Goal: Transaction & Acquisition: Obtain resource

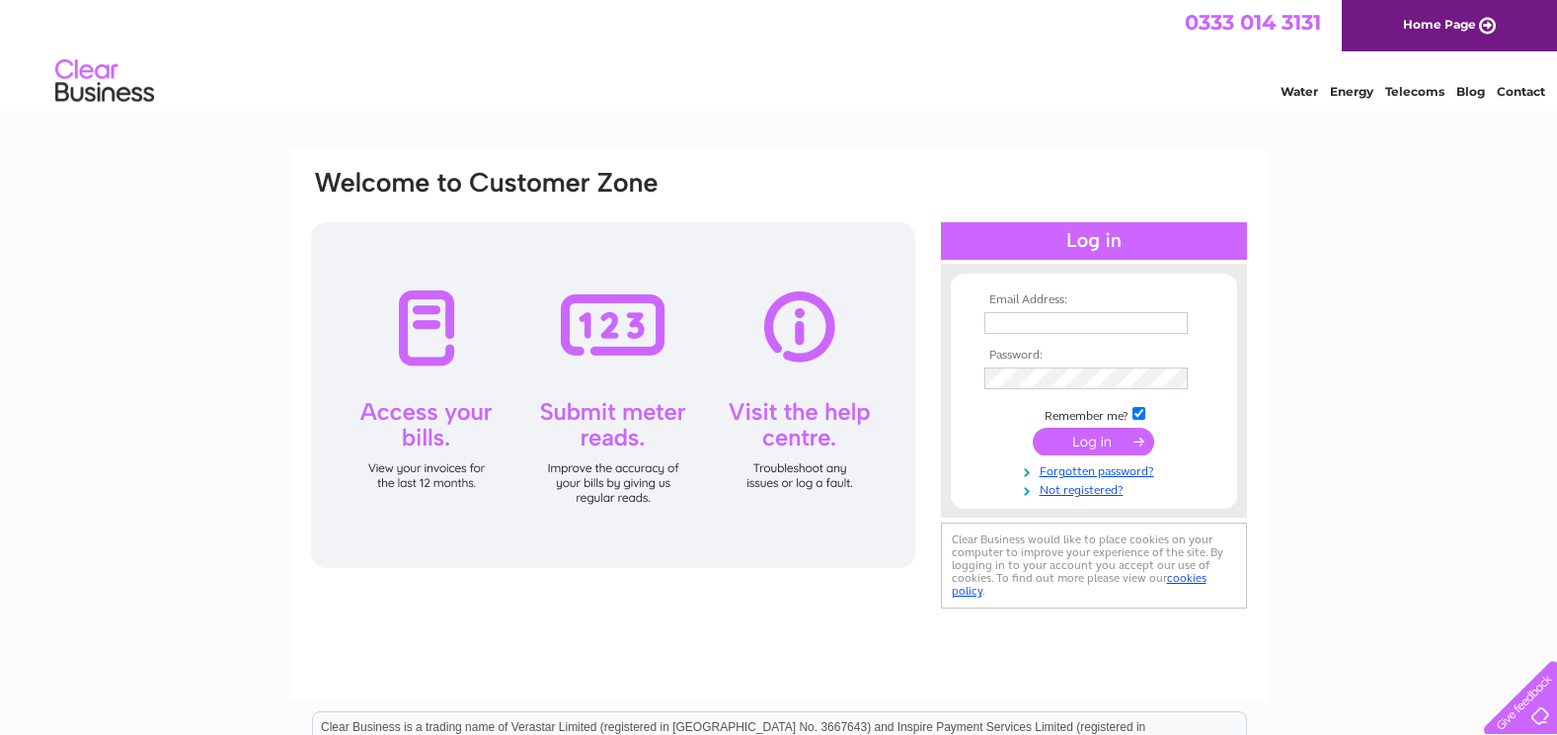
click at [1069, 324] on input "text" at bounding box center [1085, 323] width 203 height 22
type input "strathcarron.finance@nhs.net"
click at [1120, 435] on input "submit" at bounding box center [1093, 441] width 121 height 28
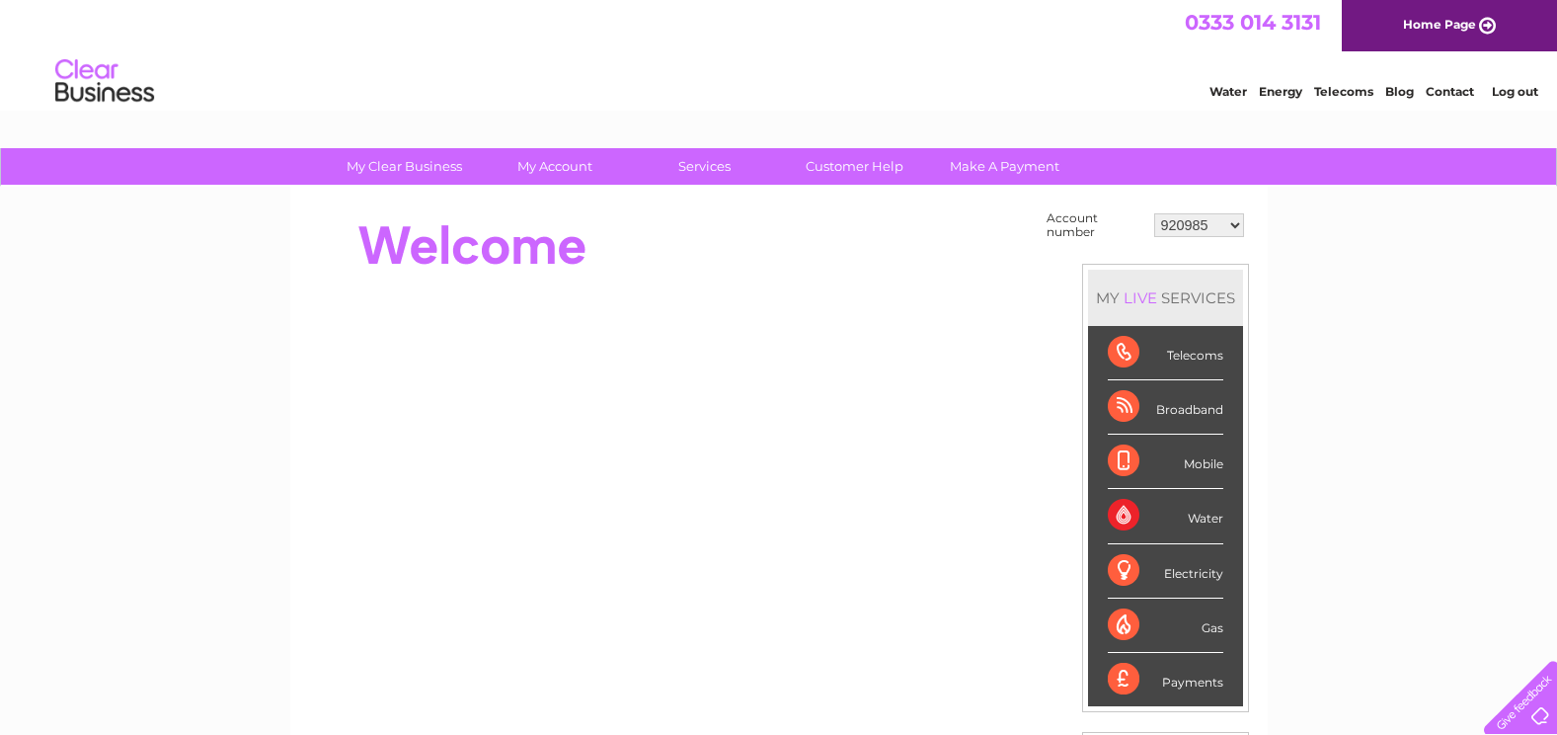
click at [1227, 226] on select "920985 989859 989869 989870 989871 989872 989876 989877 989878 989879 989880 98…" at bounding box center [1199, 225] width 90 height 24
select select "30324459"
click at [1154, 213] on select "920985 989859 989869 989870 989871 989872 989876 989877 989878 989879 989880 98…" at bounding box center [1199, 225] width 90 height 24
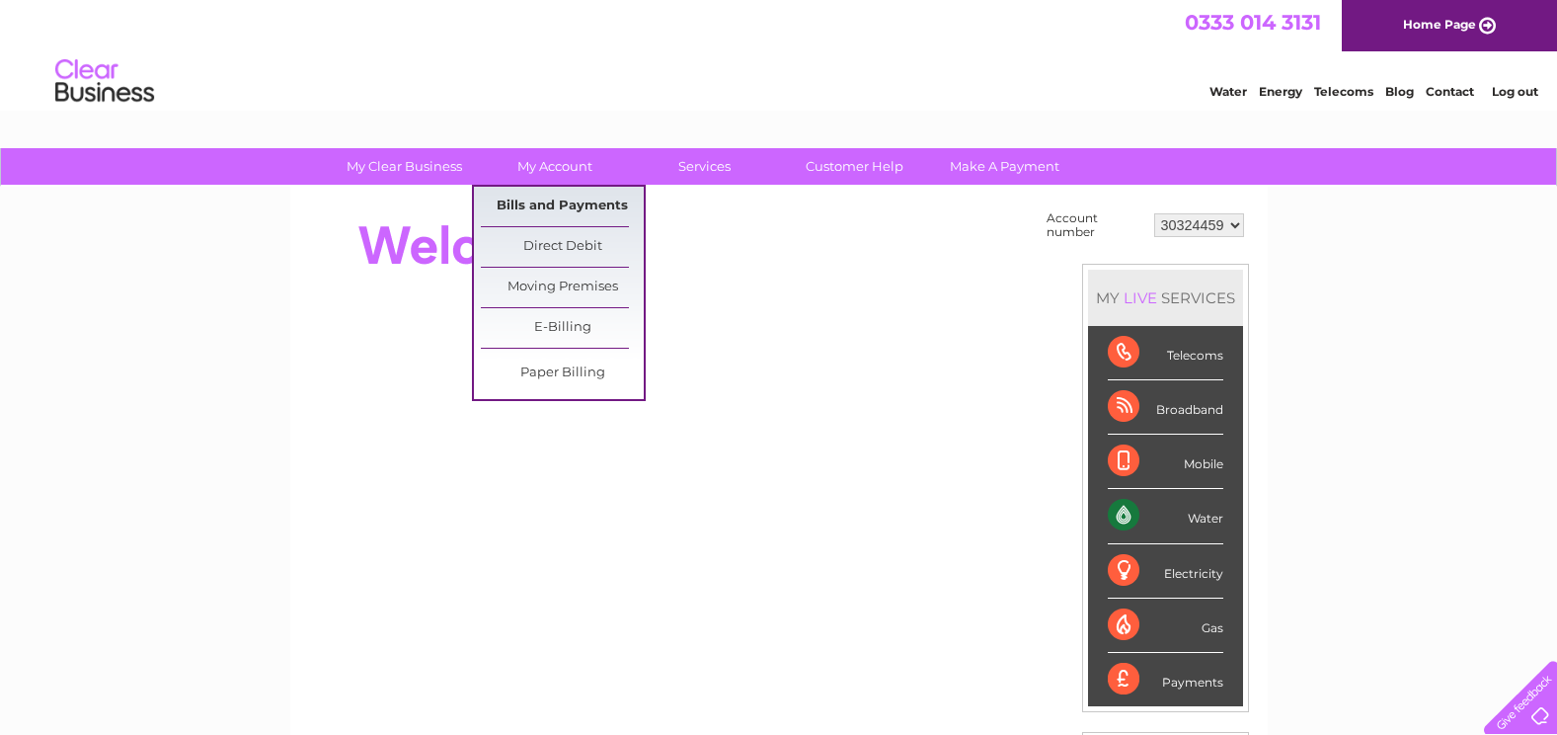
click at [560, 201] on link "Bills and Payments" at bounding box center [562, 206] width 163 height 39
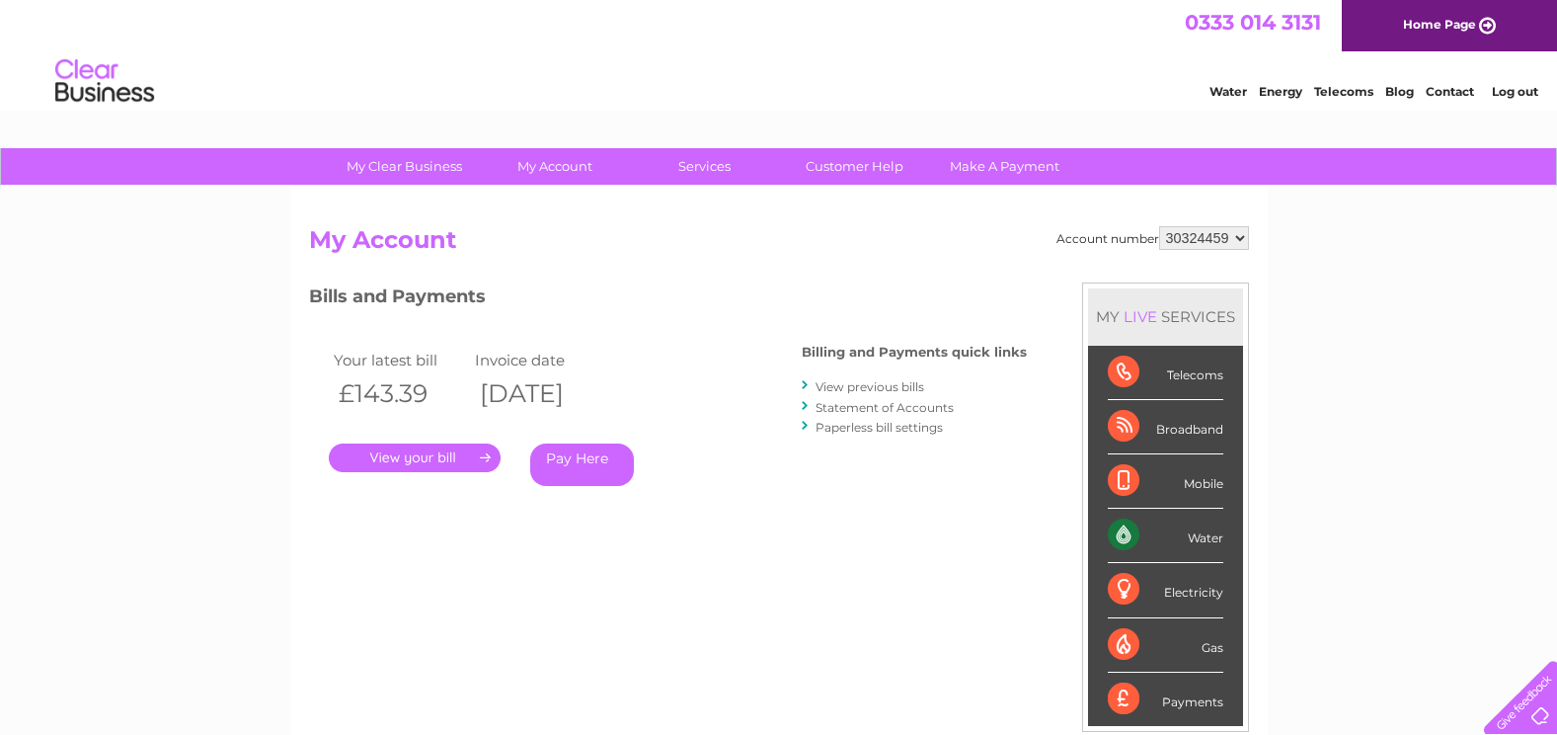
click at [421, 460] on link "." at bounding box center [415, 457] width 172 height 29
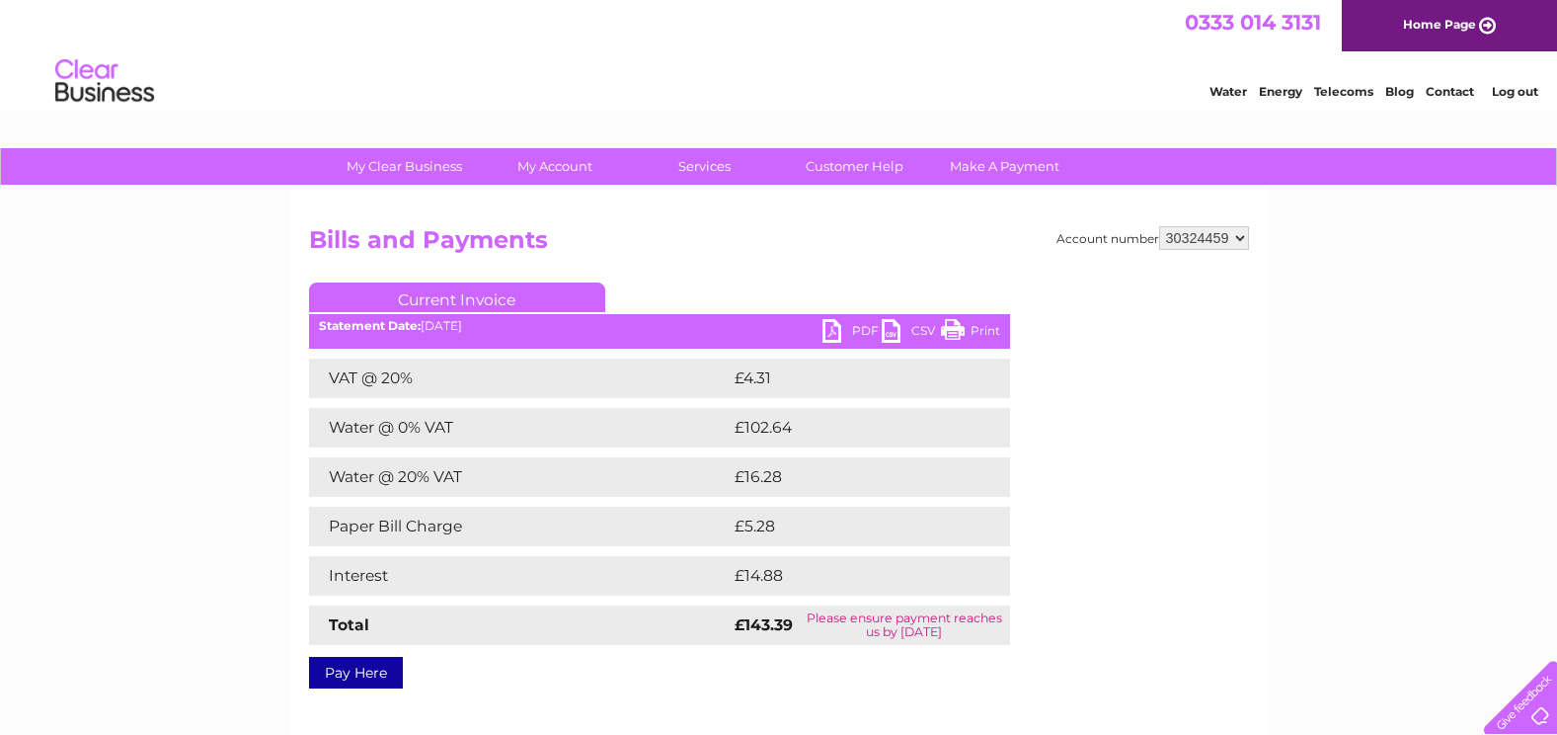
click at [856, 333] on link "PDF" at bounding box center [851, 333] width 59 height 29
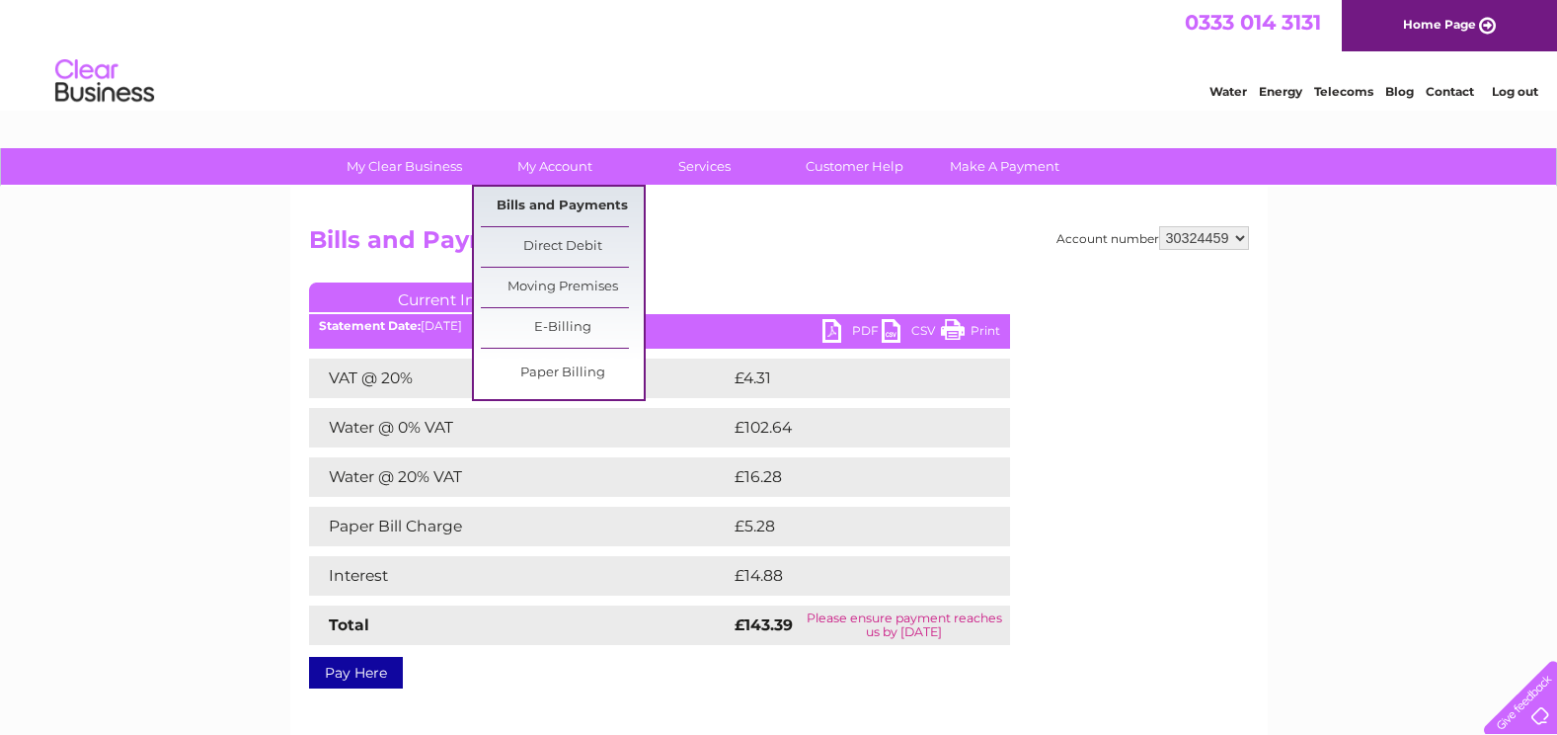
click at [590, 200] on link "Bills and Payments" at bounding box center [562, 206] width 163 height 39
click at [559, 177] on link "My Account" at bounding box center [554, 166] width 163 height 37
click at [557, 201] on link "Bills and Payments" at bounding box center [562, 206] width 163 height 39
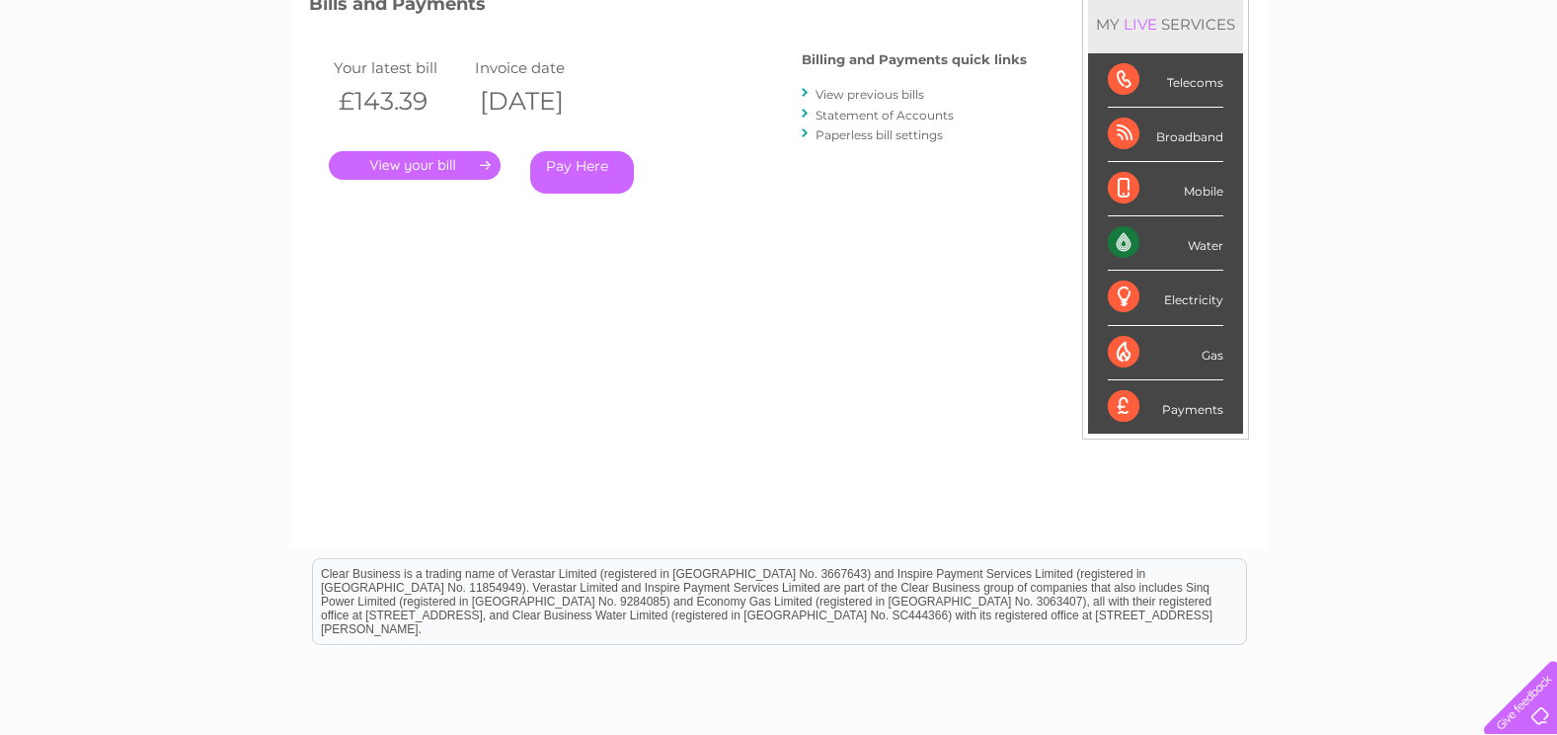
scroll to position [296, 0]
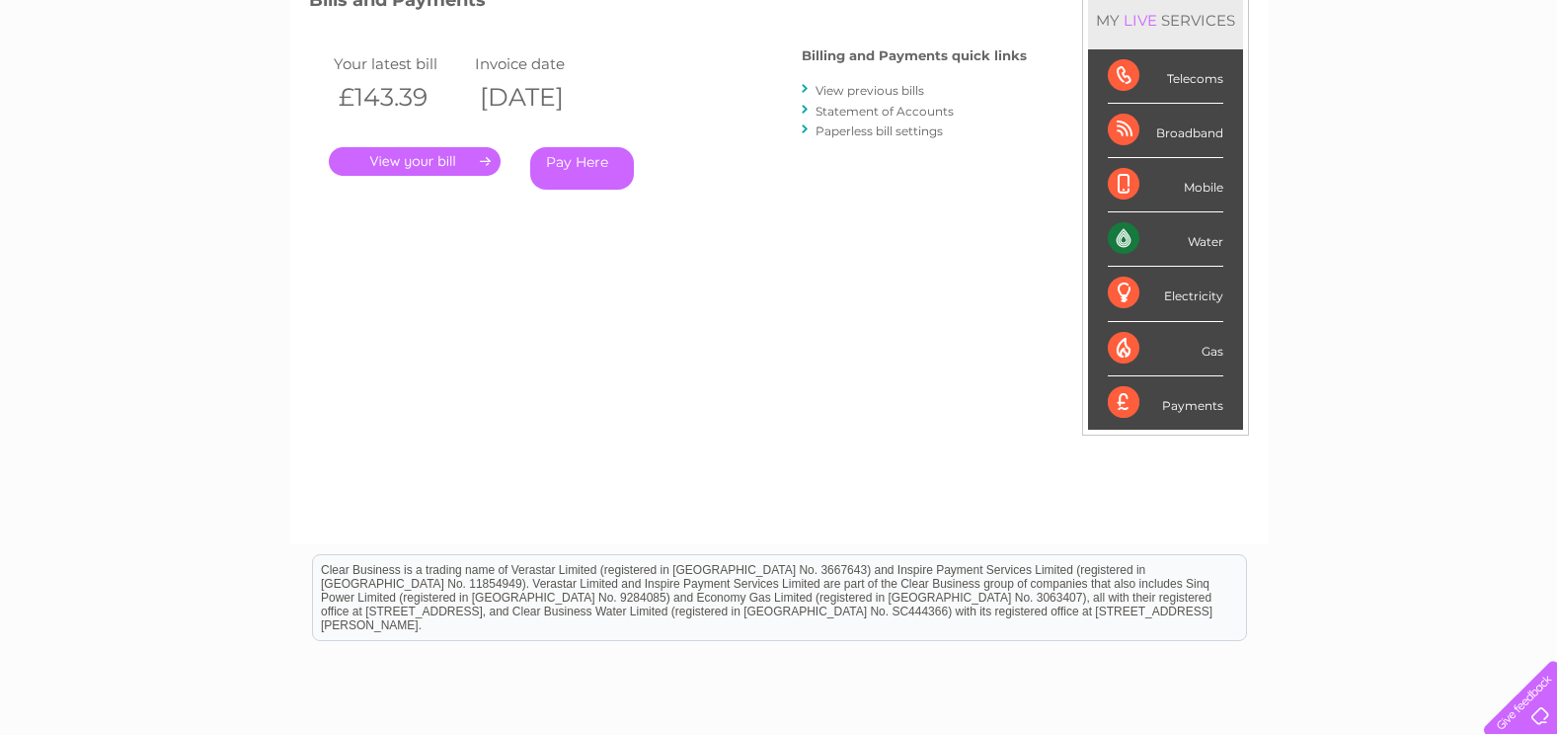
click at [838, 96] on link "View previous bills" at bounding box center [869, 90] width 109 height 15
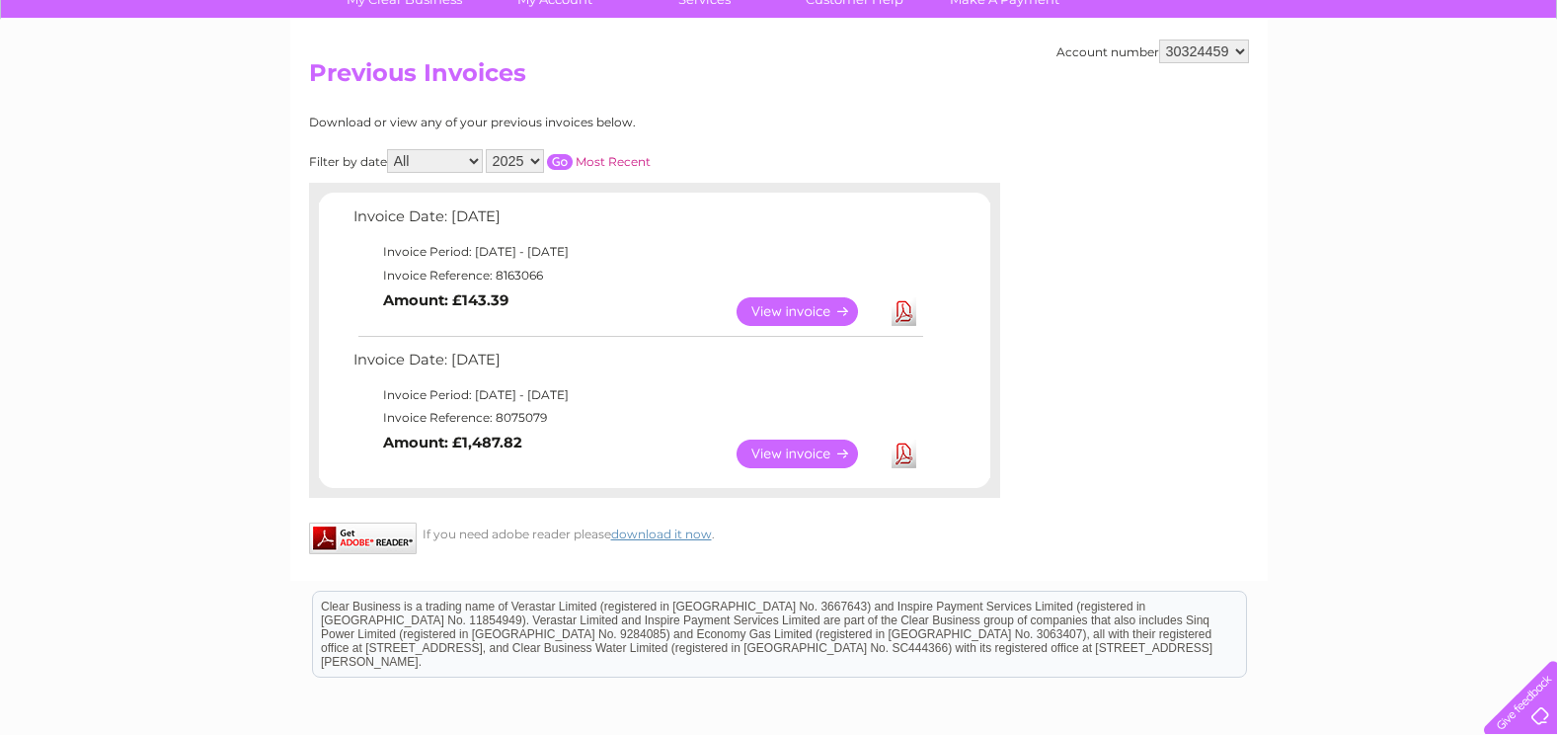
scroll to position [197, 0]
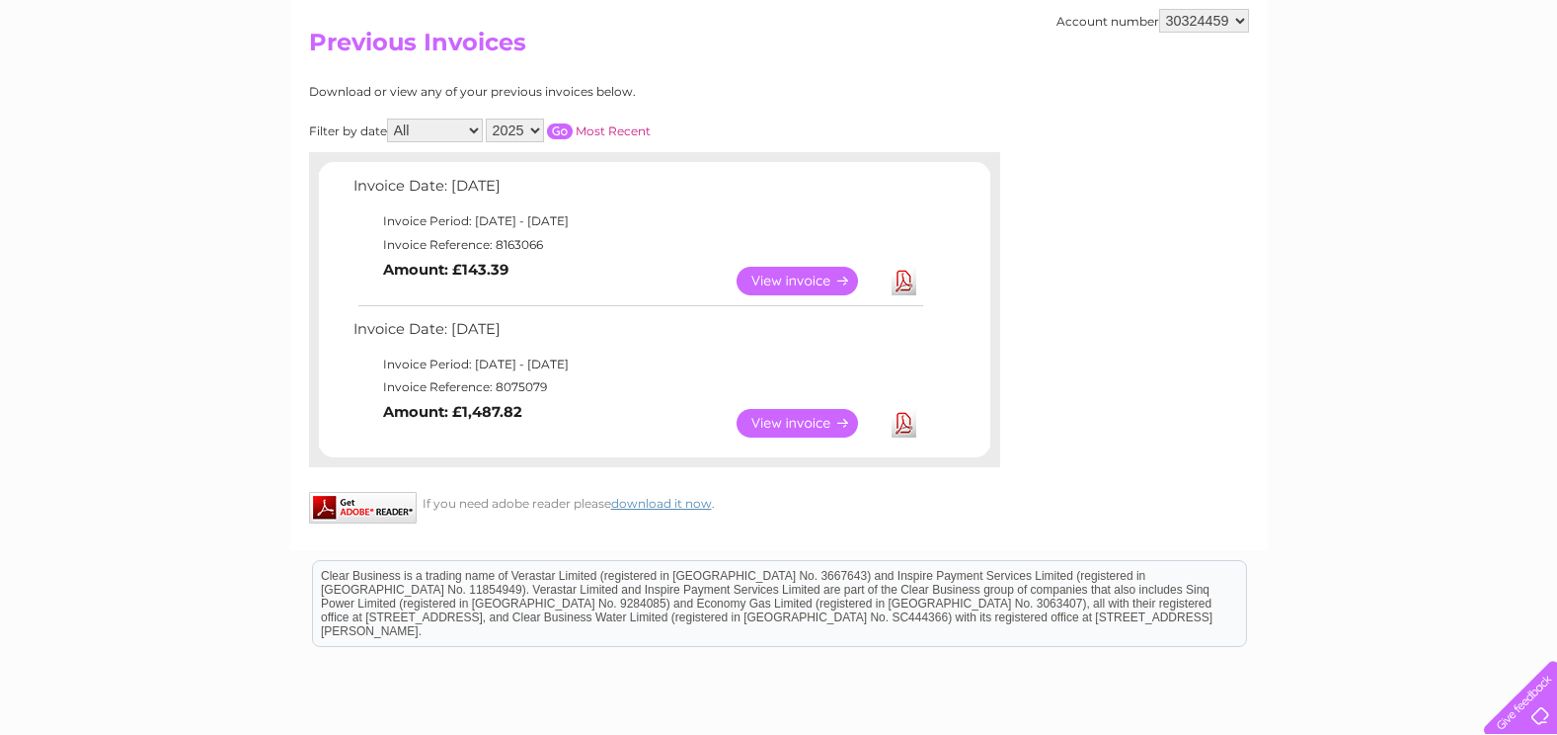
click at [834, 422] on link "View" at bounding box center [809, 423] width 145 height 29
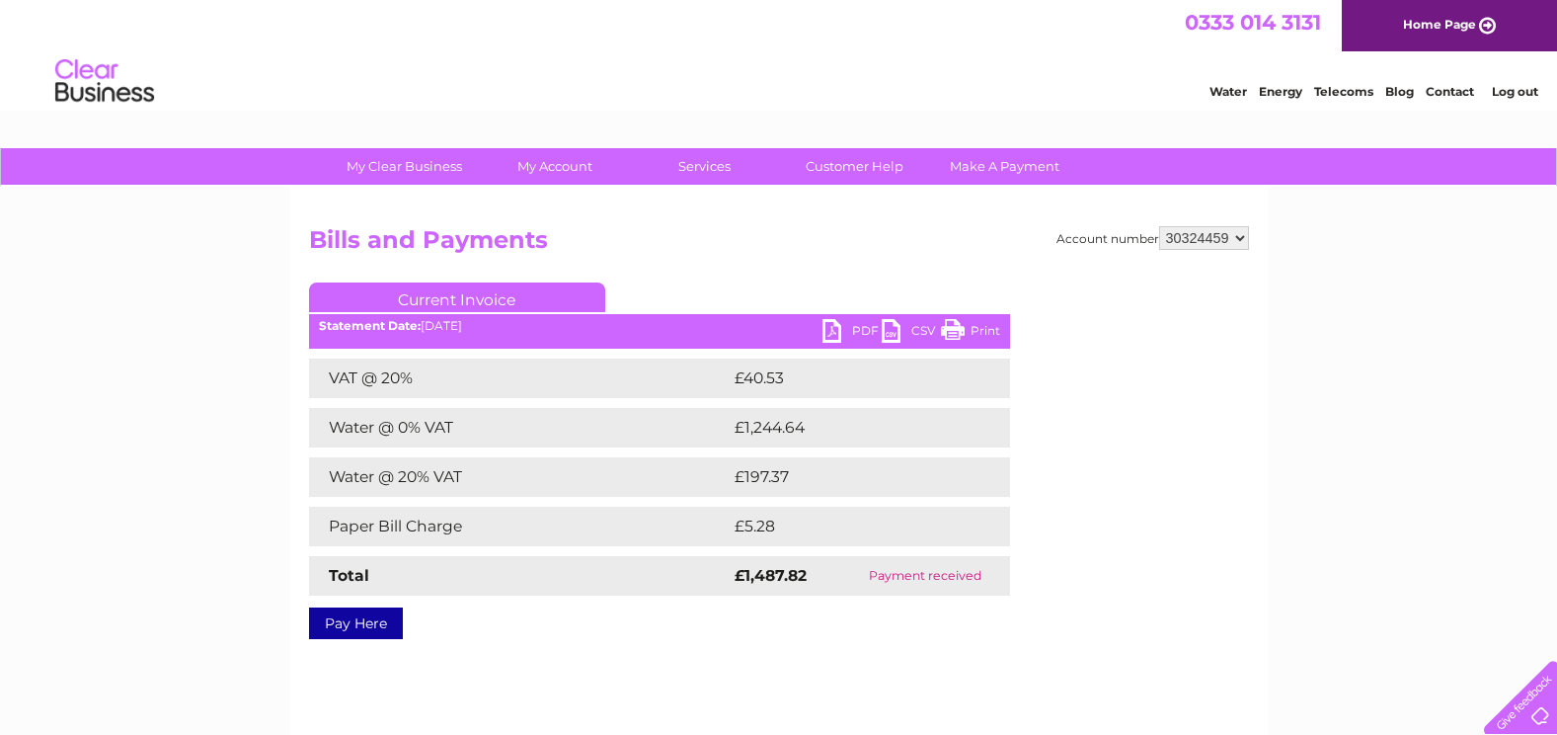
click at [863, 330] on link "PDF" at bounding box center [851, 333] width 59 height 29
click at [1418, 26] on link "Home Page" at bounding box center [1449, 25] width 215 height 51
